Goal: Task Accomplishment & Management: Manage account settings

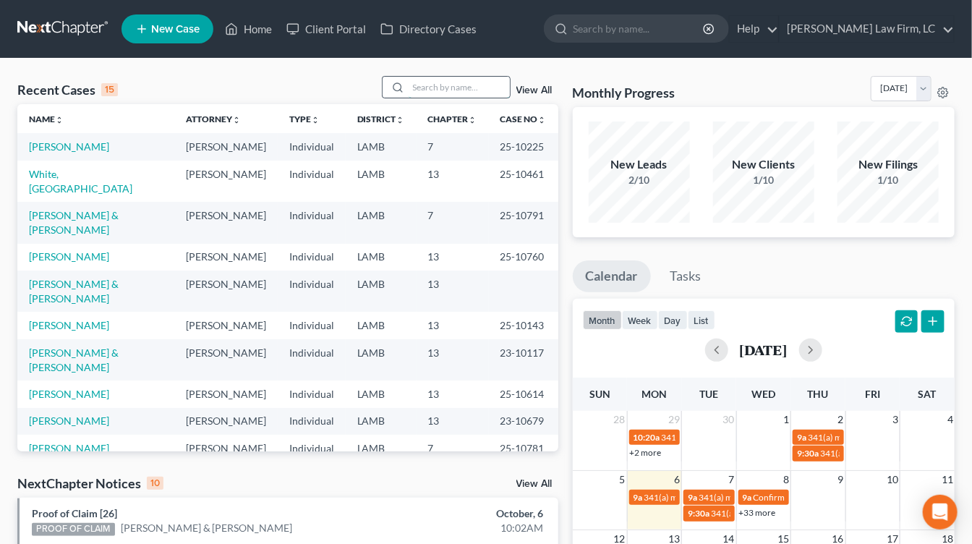
click at [475, 82] on input "search" at bounding box center [458, 87] width 101 height 21
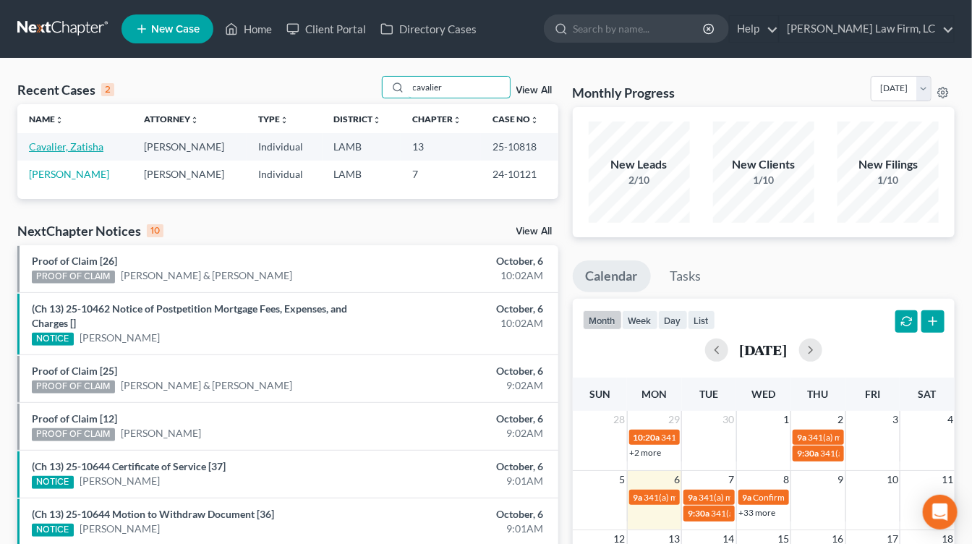
type input "cavalier"
click at [64, 149] on link "Cavalier, Zatisha" at bounding box center [66, 146] width 74 height 12
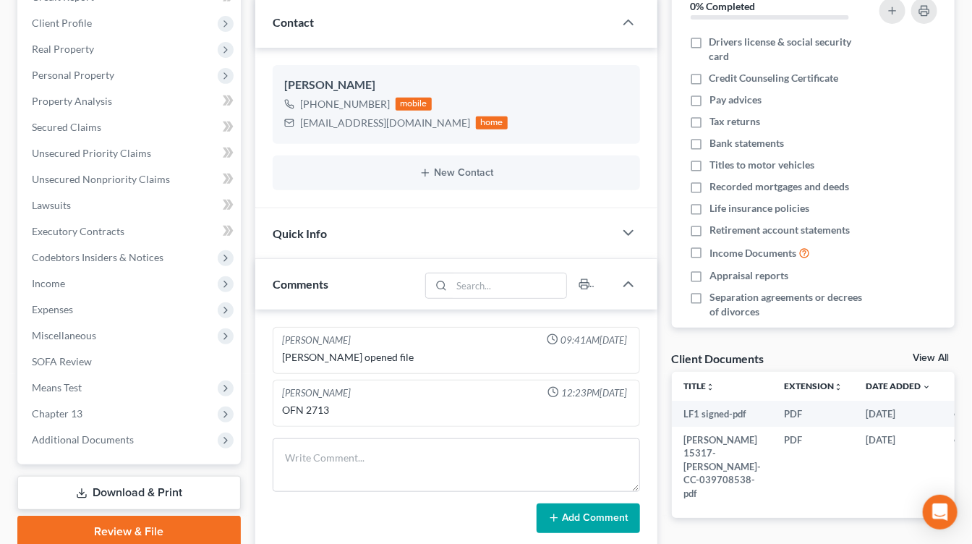
scroll to position [401, 0]
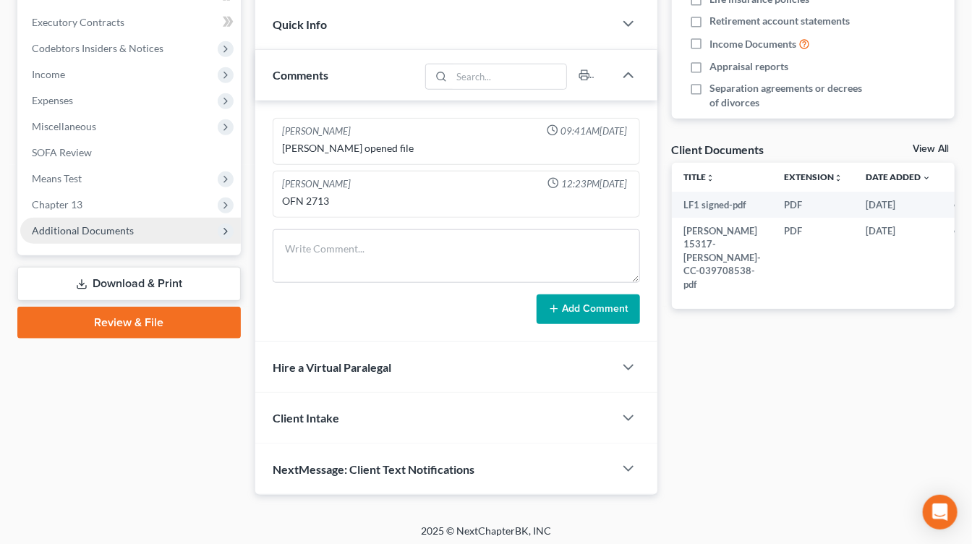
click at [119, 224] on span "Additional Documents" at bounding box center [83, 230] width 102 height 12
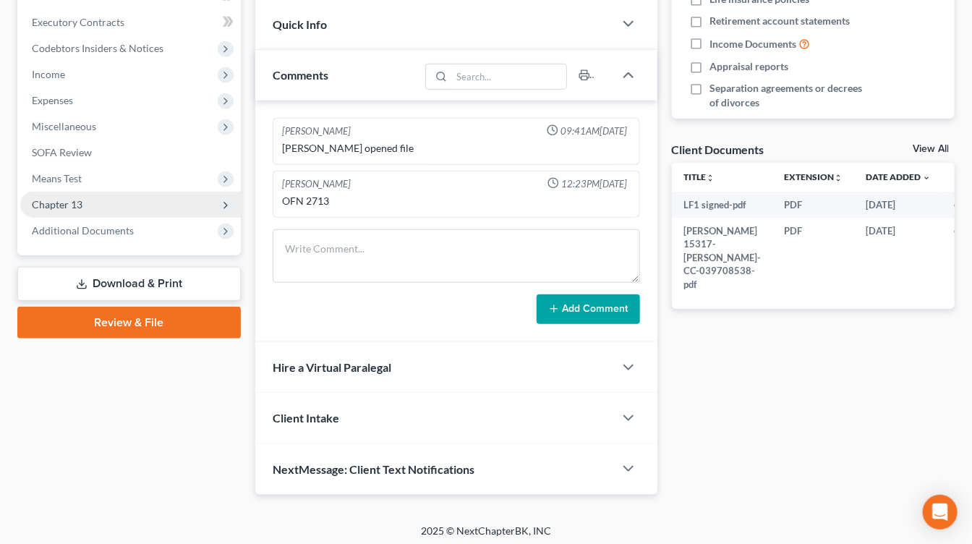
click at [137, 207] on span "Chapter 13" at bounding box center [130, 205] width 220 height 26
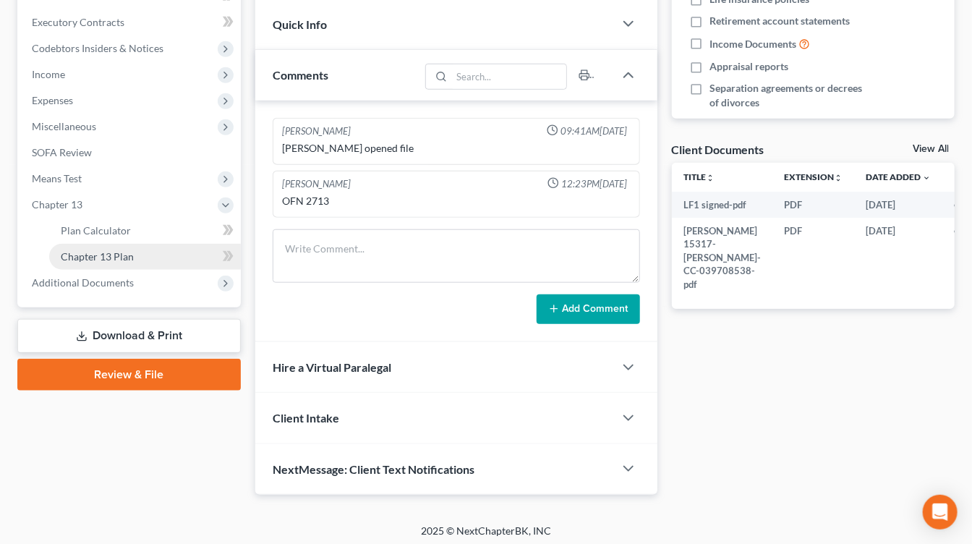
click at [113, 245] on link "Chapter 13 Plan" at bounding box center [145, 257] width 192 height 26
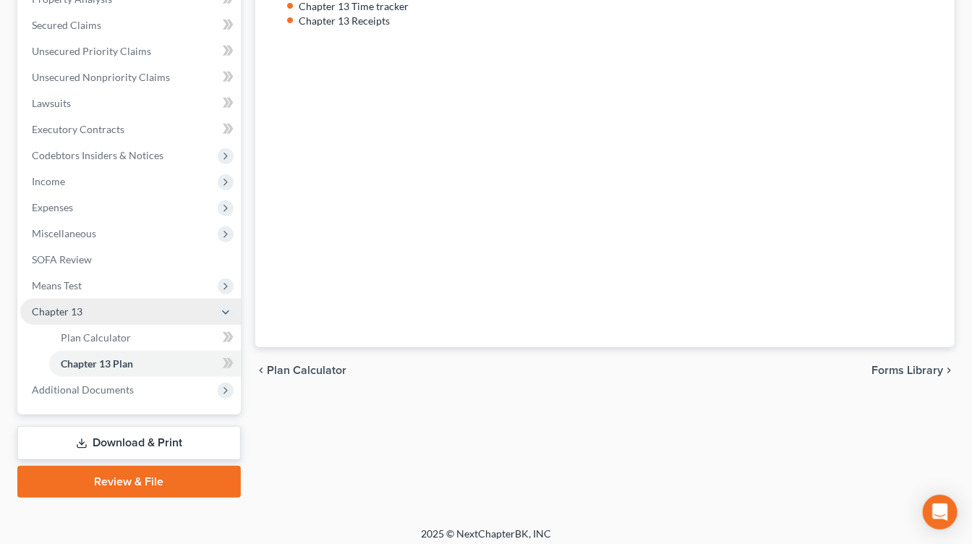
scroll to position [301, 0]
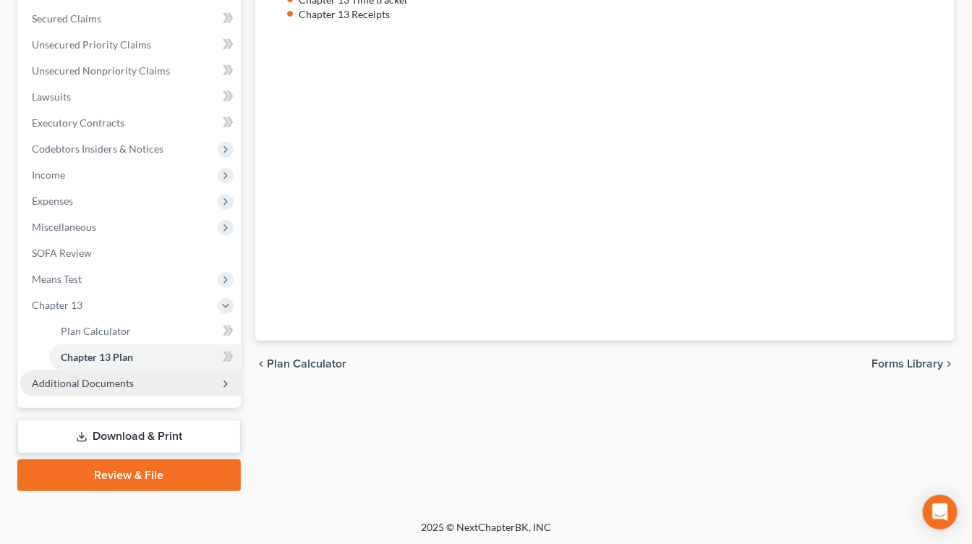
click at [86, 390] on span "Additional Documents" at bounding box center [130, 383] width 220 height 26
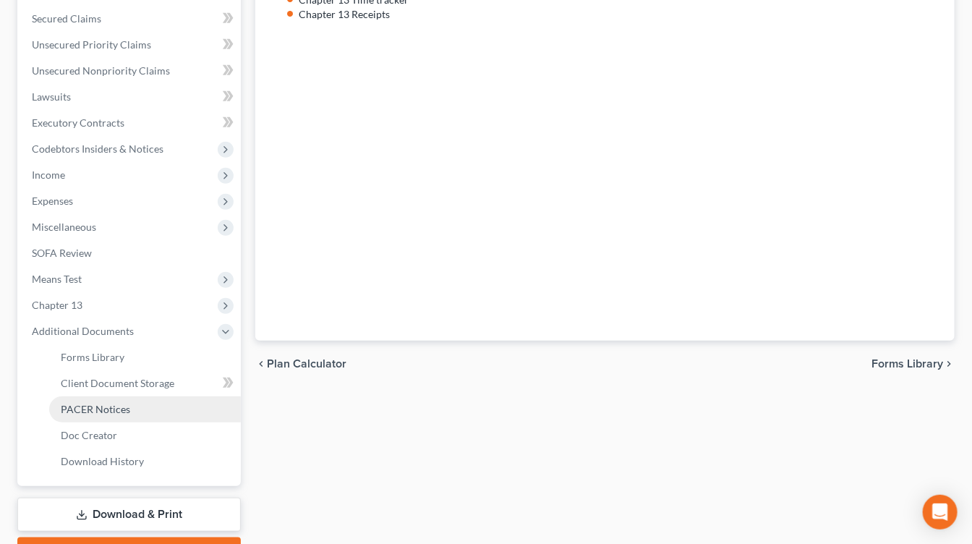
click at [140, 411] on link "PACER Notices" at bounding box center [145, 409] width 192 height 26
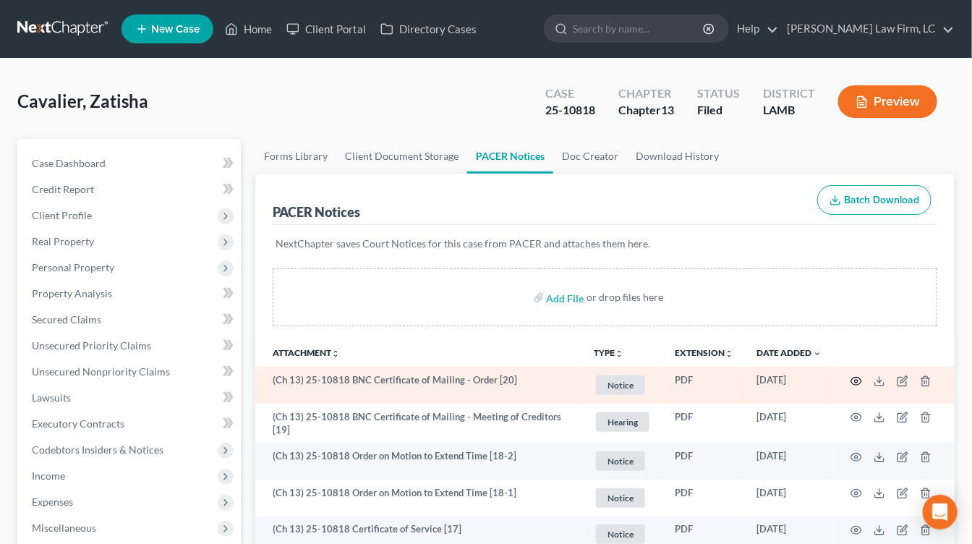
click at [852, 375] on icon "button" at bounding box center [856, 381] width 12 height 12
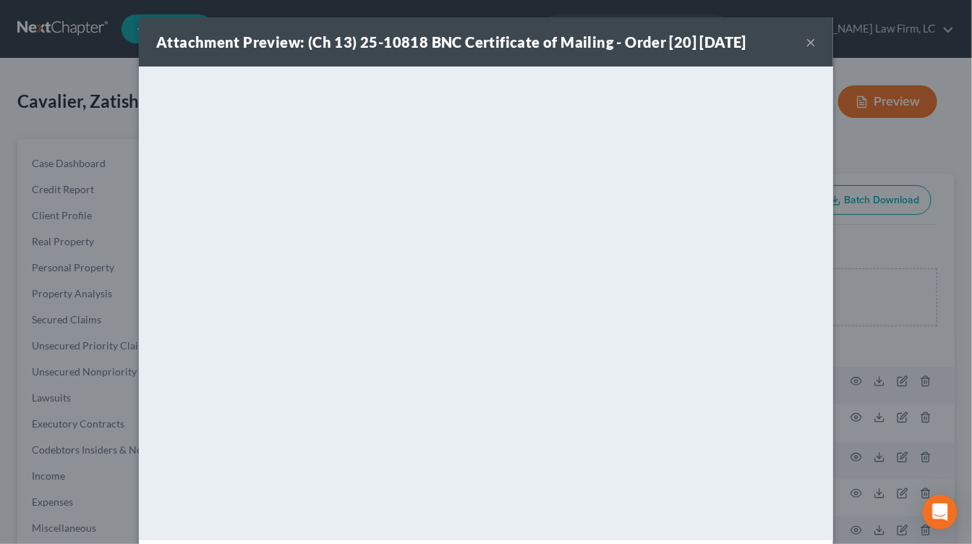
click at [76, 295] on div "Attachment Preview: (Ch 13) 25-10818 BNC Certificate of Mailing - Order [20] 10…" at bounding box center [486, 272] width 972 height 544
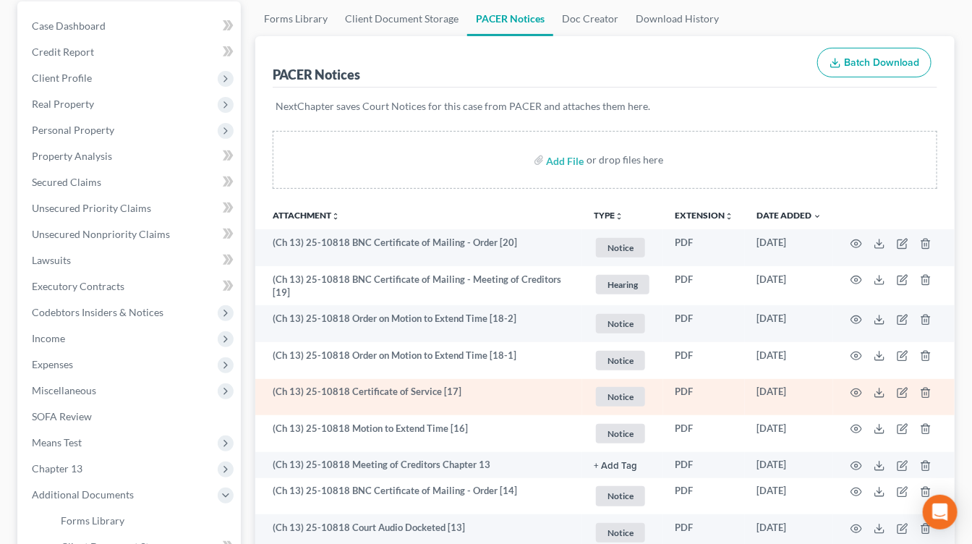
scroll to position [176, 0]
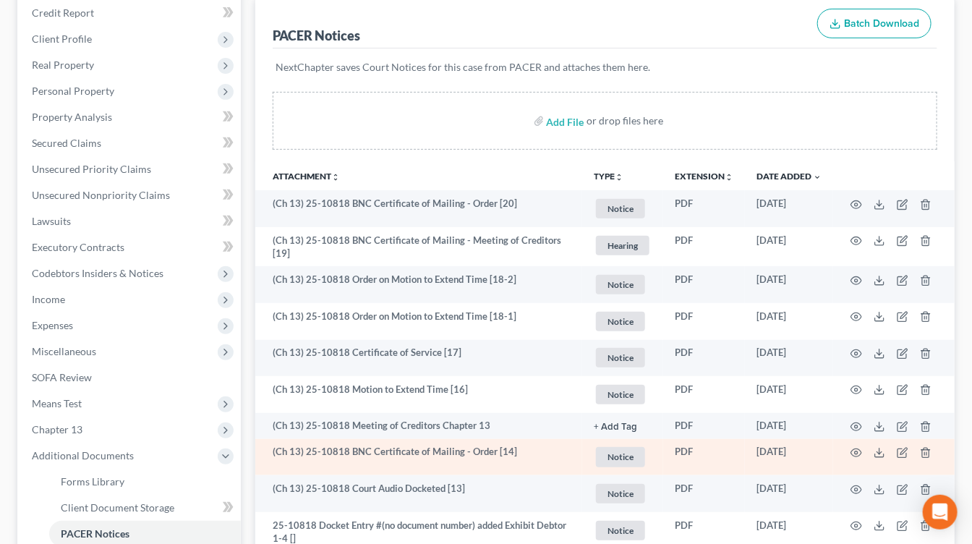
click at [853, 443] on td at bounding box center [893, 457] width 121 height 37
click at [853, 447] on icon "button" at bounding box center [856, 453] width 12 height 12
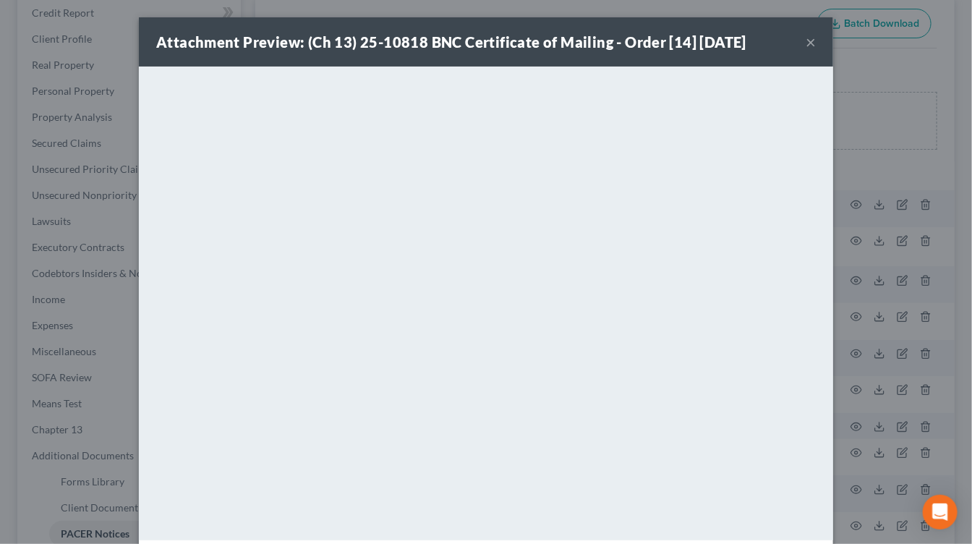
scroll to position [60, 0]
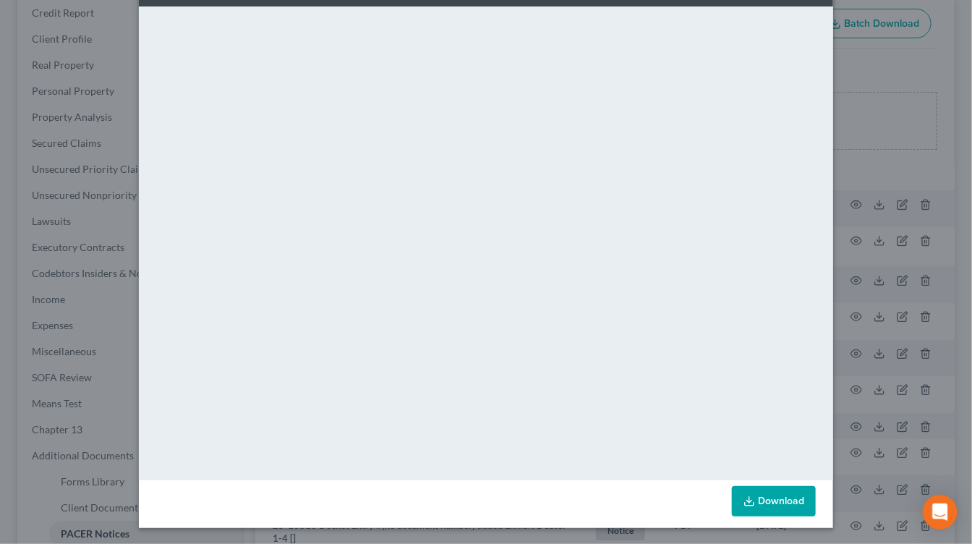
click at [67, 311] on div "Attachment Preview: (Ch 13) 25-10818 BNC Certificate of Mailing - Order [14] 09…" at bounding box center [486, 272] width 972 height 544
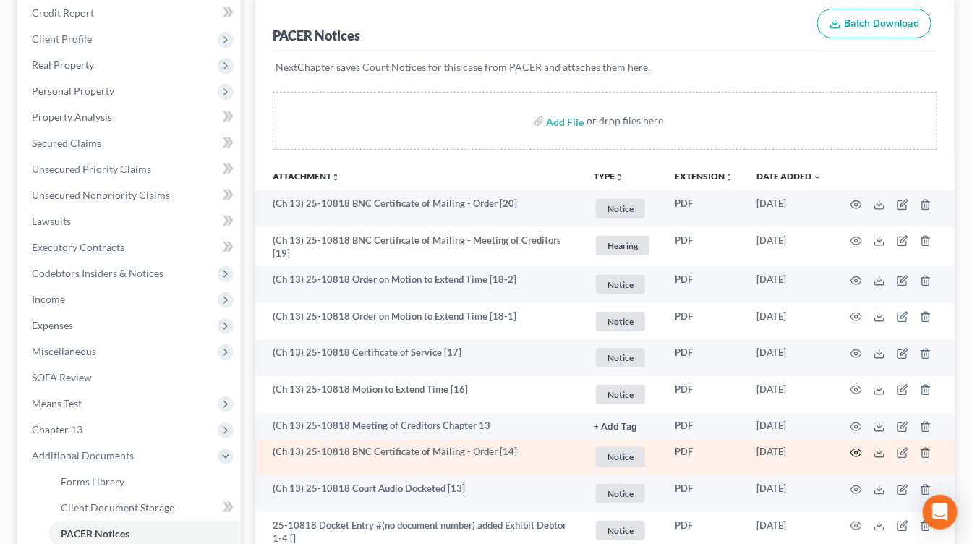
click at [860, 447] on icon "button" at bounding box center [856, 453] width 12 height 12
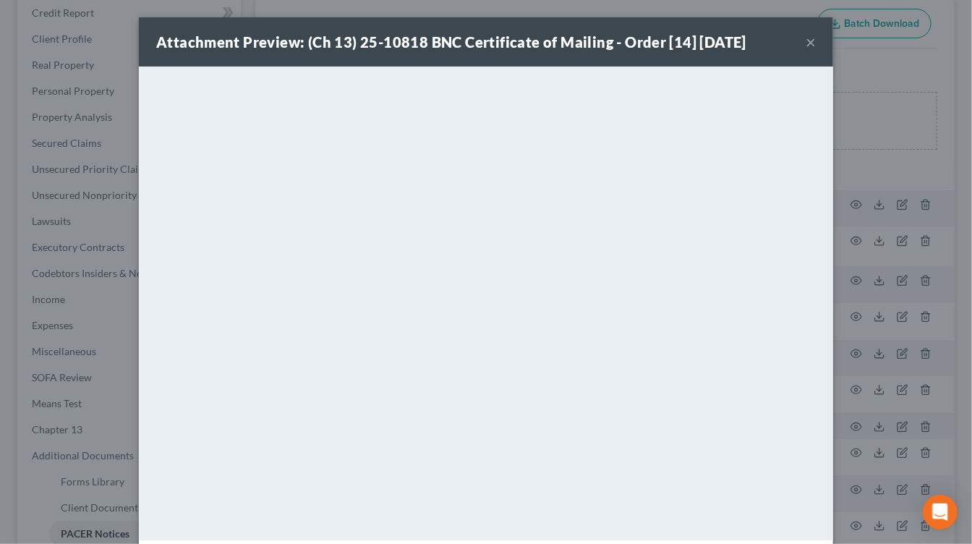
click at [51, 306] on div "Attachment Preview: (Ch 13) 25-10818 BNC Certificate of Mailing - Order [14] 09…" at bounding box center [486, 272] width 972 height 544
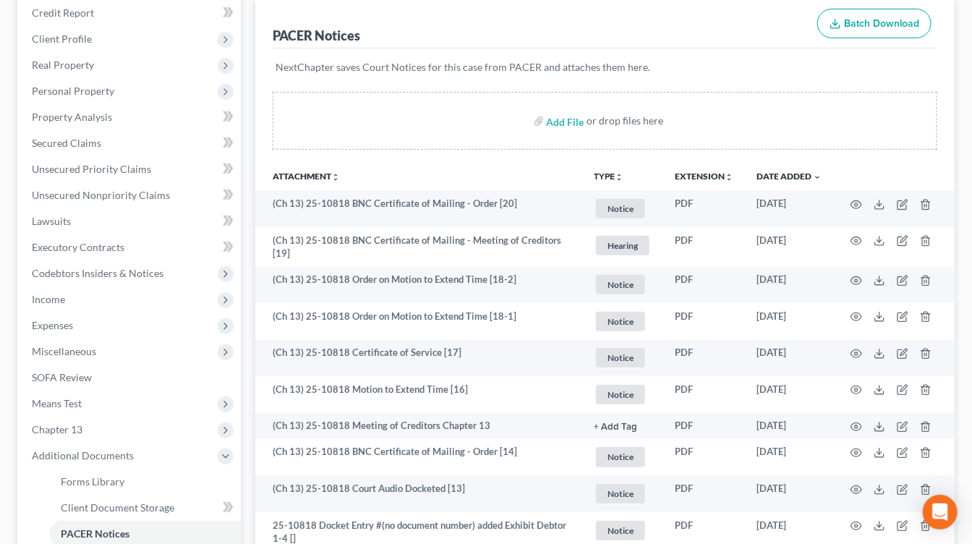
click at [792, 101] on div "Add File or drop files here" at bounding box center [605, 121] width 664 height 58
